Goal: Information Seeking & Learning: Stay updated

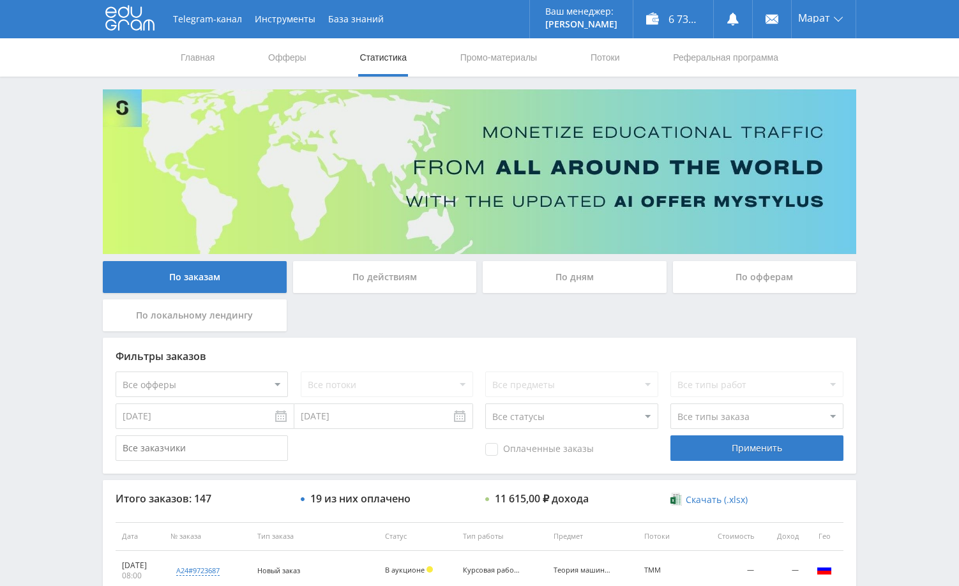
click at [927, 215] on div "Telegram-канал Инструменты База знаний Ваш менеджер: [PERSON_NAME] Alex Online …" at bounding box center [479, 536] width 959 height 1072
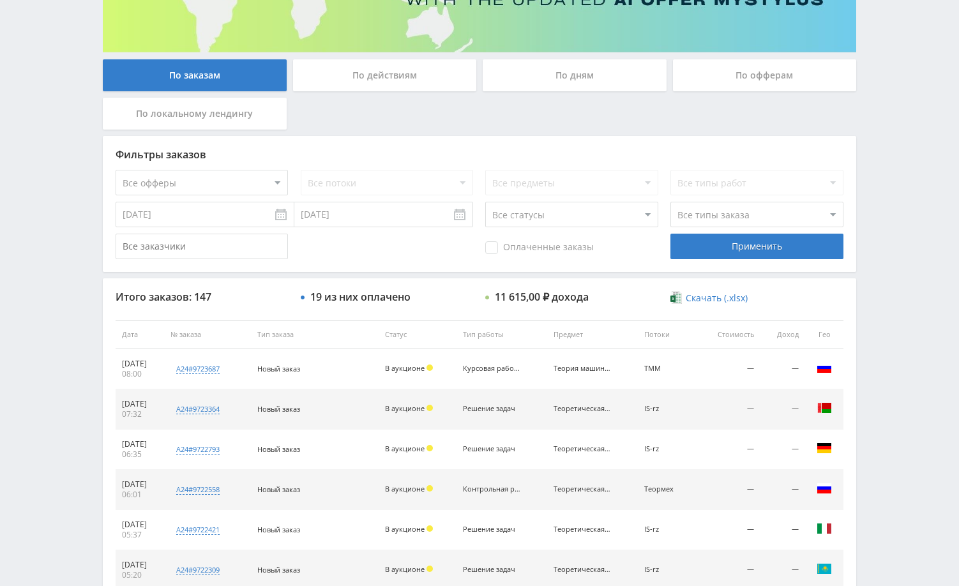
scroll to position [447, 0]
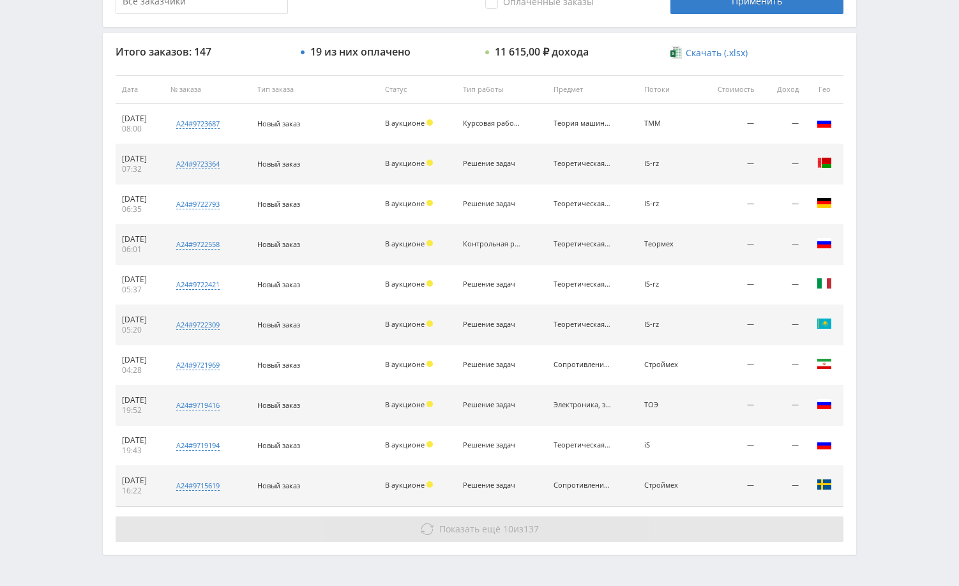
click at [587, 530] on button "Показать ещё 10 из 137" at bounding box center [480, 530] width 728 height 26
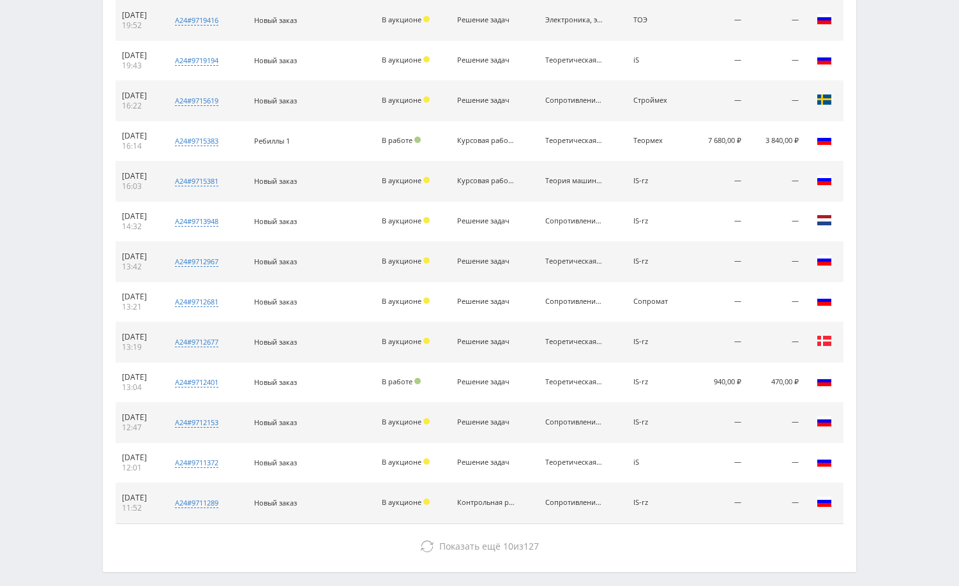
scroll to position [888, 0]
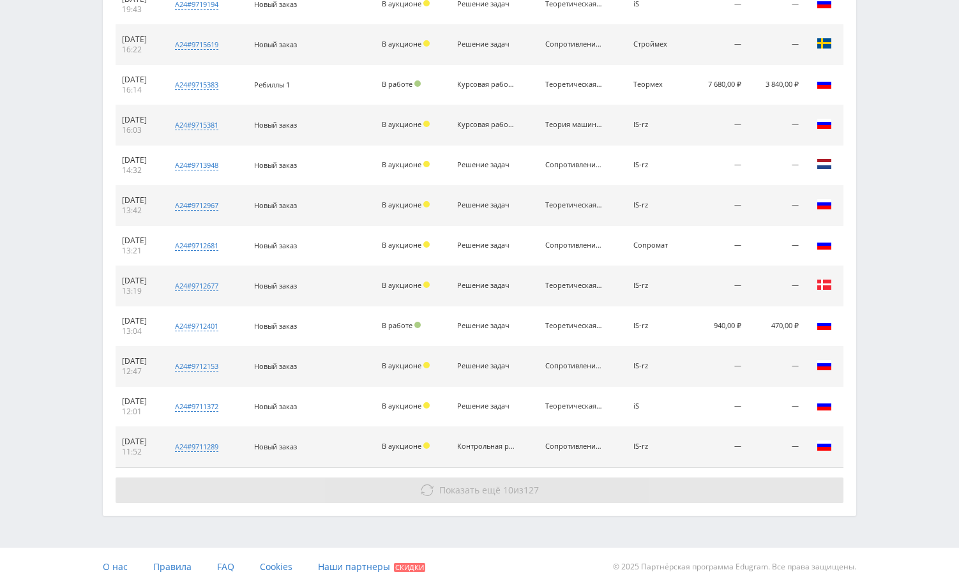
click at [773, 479] on button "Показать ещё 10 из 127" at bounding box center [480, 491] width 728 height 26
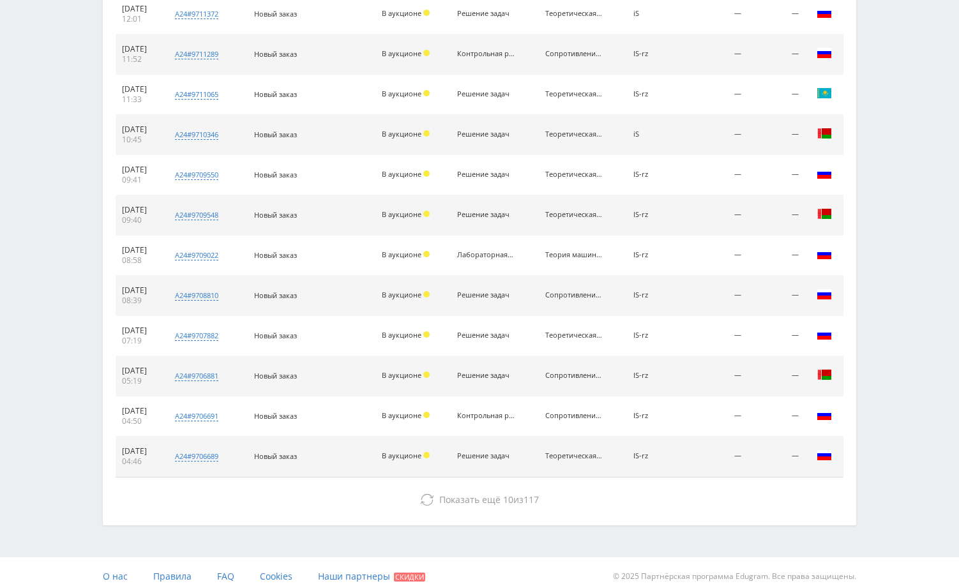
scroll to position [1290, 0]
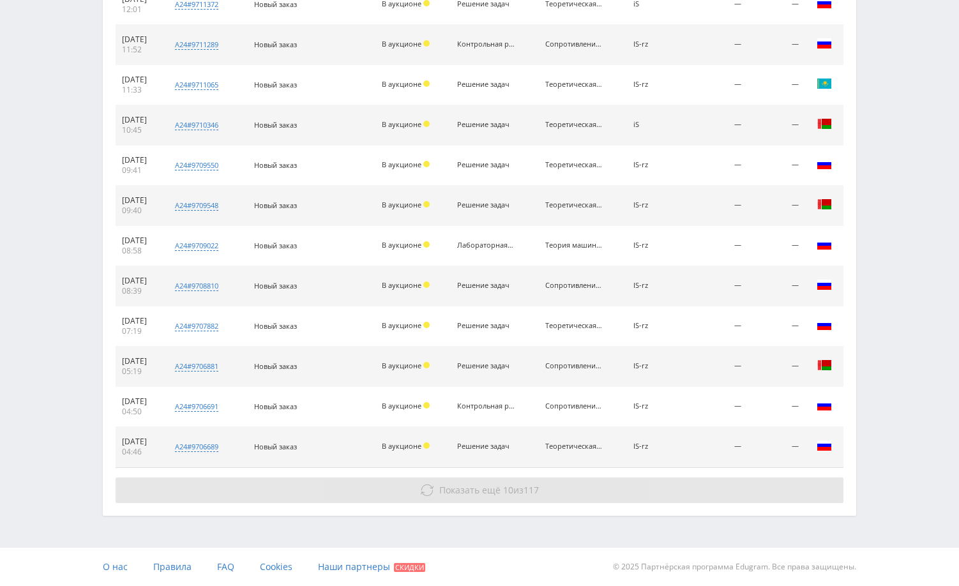
click at [777, 490] on button "Показать ещё 10 из 117" at bounding box center [480, 491] width 728 height 26
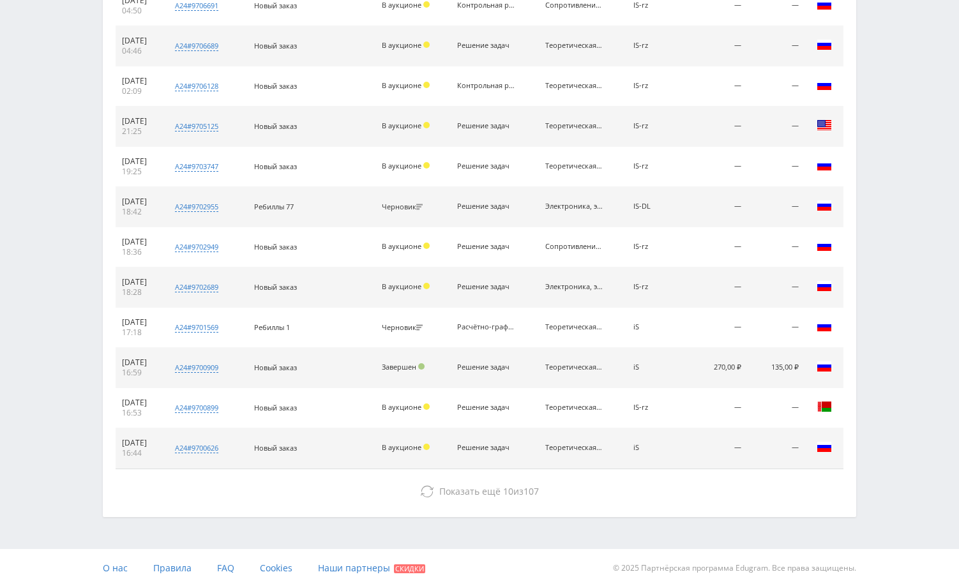
scroll to position [1693, 0]
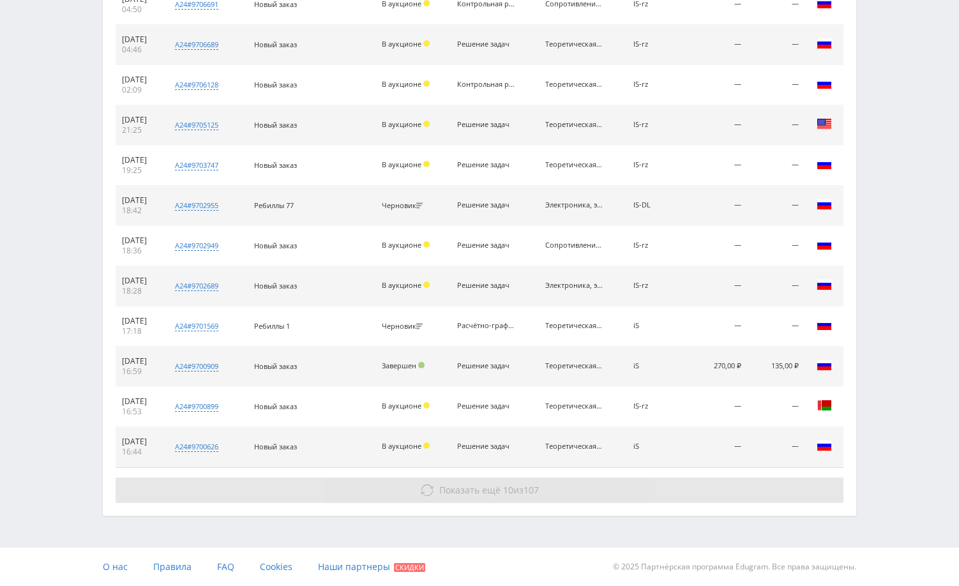
click at [777, 492] on button "Показать ещё 10 из 107" at bounding box center [480, 491] width 728 height 26
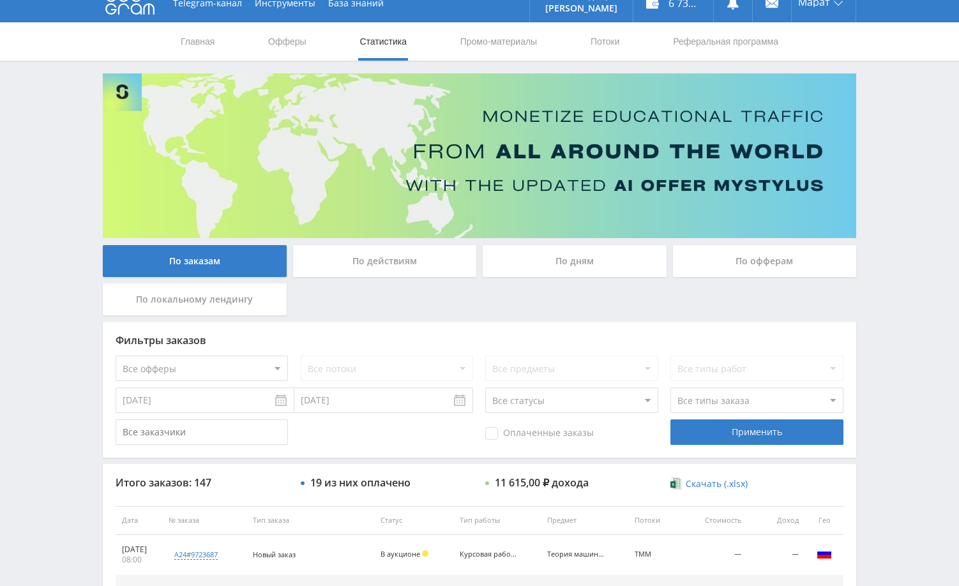
scroll to position [0, 0]
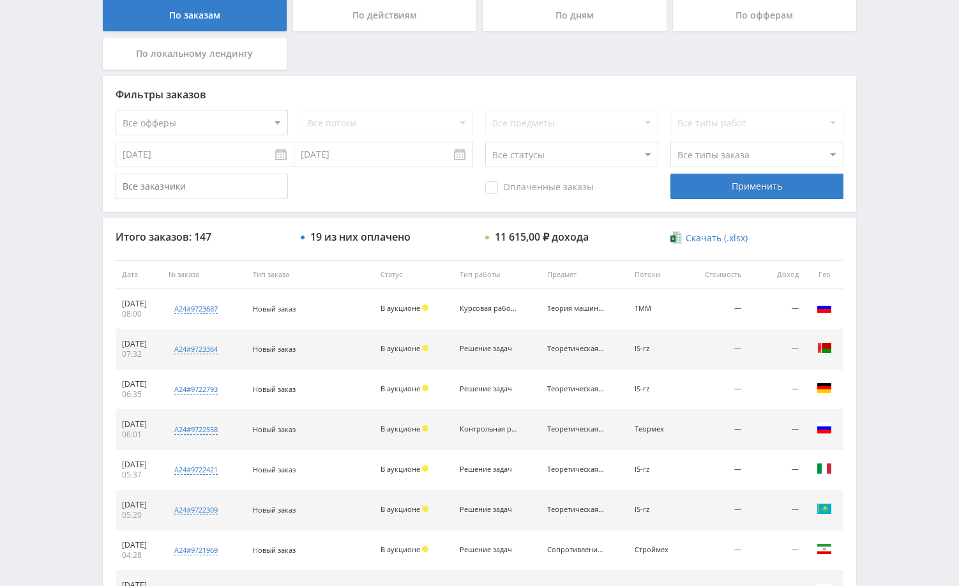
scroll to position [319, 0]
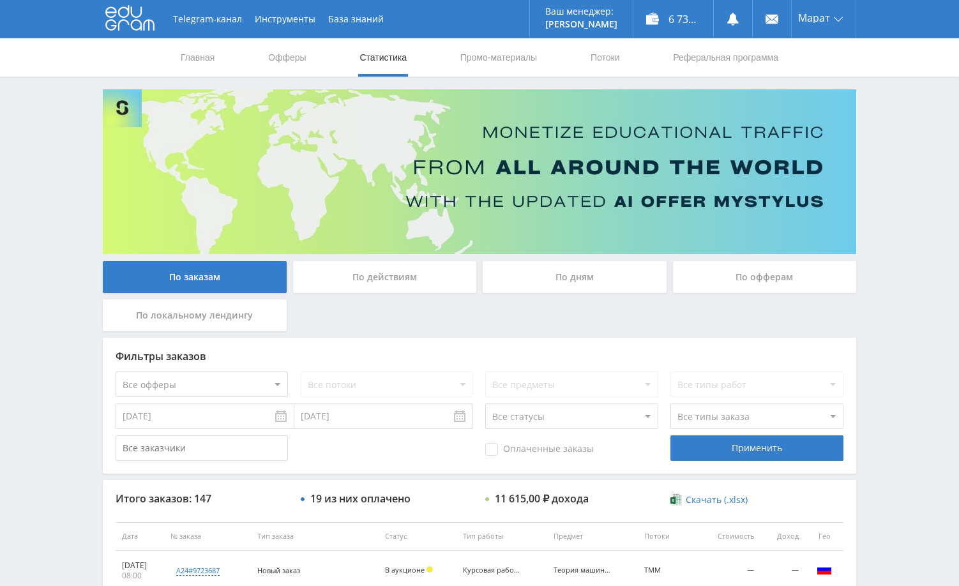
click at [907, 155] on div "Telegram-канал Инструменты База знаний Ваш менеджер: [PERSON_NAME] Alex Online …" at bounding box center [479, 536] width 959 height 1072
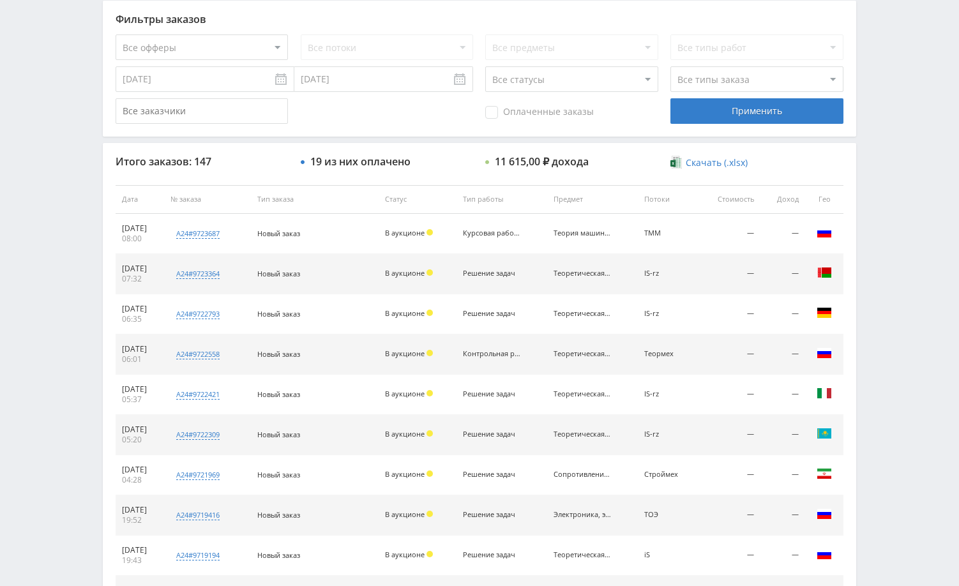
scroll to position [447, 0]
